Goal: Find specific page/section: Find specific page/section

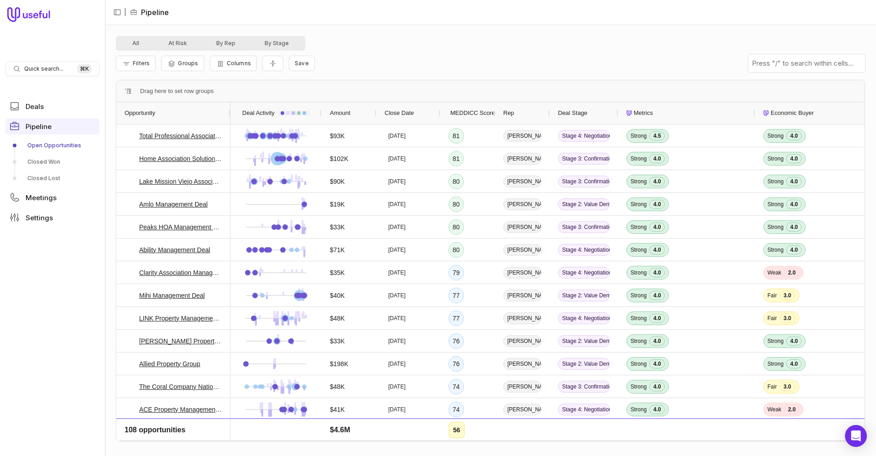
click at [469, 115] on span "MEDDICC Score" at bounding box center [473, 113] width 45 height 11
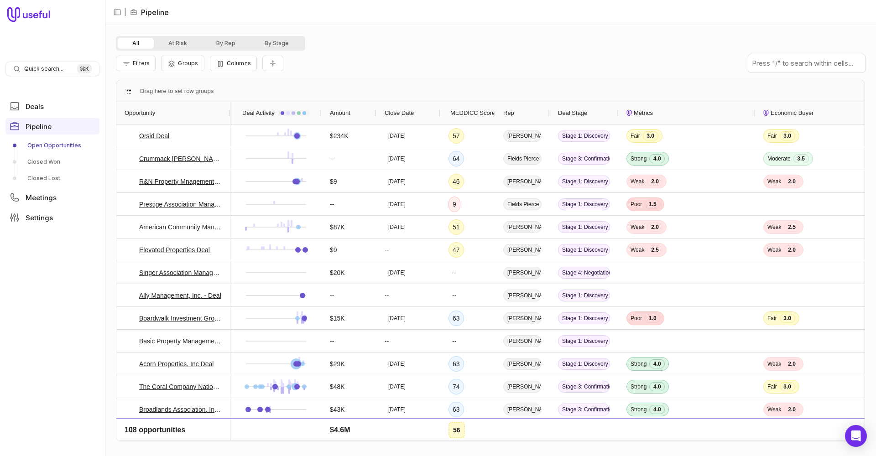
click at [469, 115] on span "MEDDICC Score" at bounding box center [473, 113] width 45 height 11
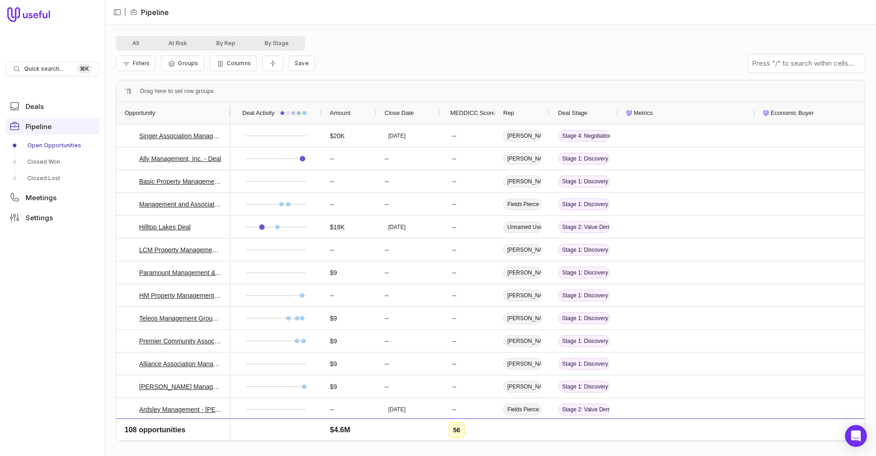
click at [469, 115] on span "MEDDICC Score" at bounding box center [473, 113] width 45 height 11
